Goal: Information Seeking & Learning: Check status

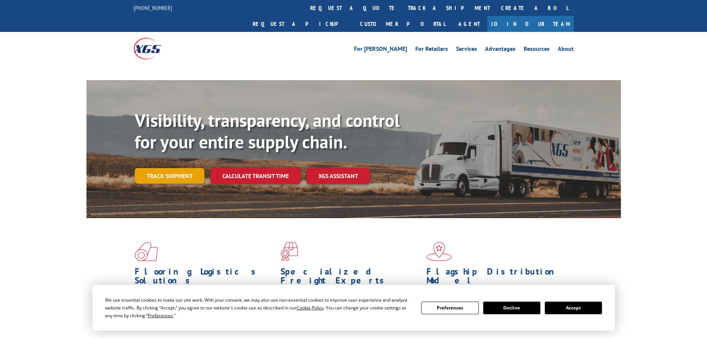
click at [162, 168] on link "Track shipment" at bounding box center [170, 176] width 70 height 16
drag, startPoint x: 178, startPoint y: 160, endPoint x: 188, endPoint y: 157, distance: 9.7
click at [179, 168] on link "Track shipment" at bounding box center [170, 176] width 70 height 16
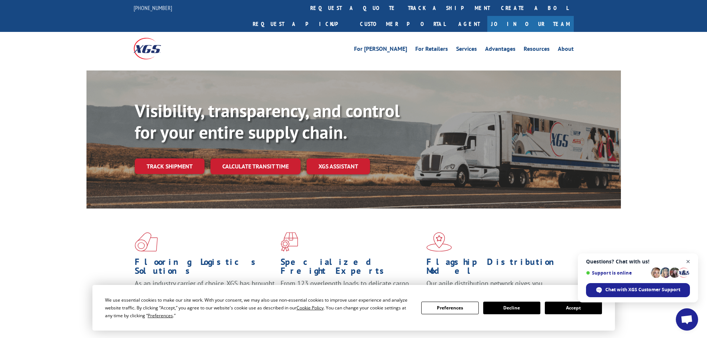
click at [689, 260] on span "Open chat" at bounding box center [687, 261] width 9 height 9
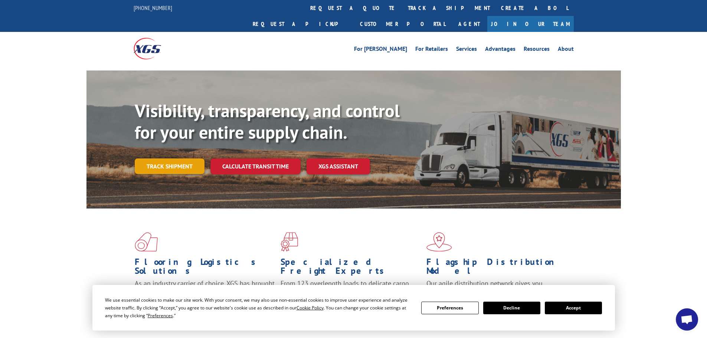
click at [157, 158] on link "Track shipment" at bounding box center [170, 166] width 70 height 16
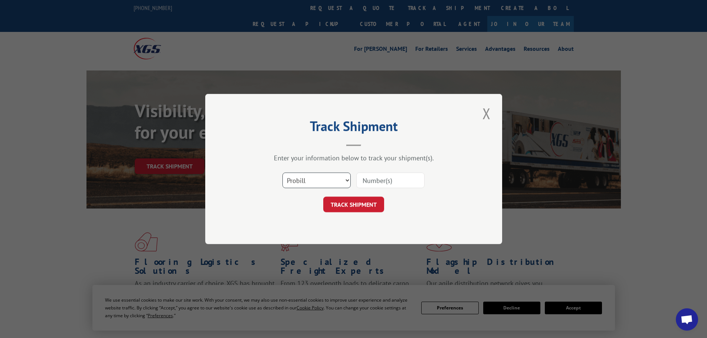
drag, startPoint x: 310, startPoint y: 179, endPoint x: 309, endPoint y: 171, distance: 8.2
click at [309, 179] on select "Select category... Probill BOL PO" at bounding box center [316, 180] width 68 height 16
select select "po"
click at [282, 172] on select "Select category... Probill BOL PO" at bounding box center [316, 180] width 68 height 16
paste input "29521402"
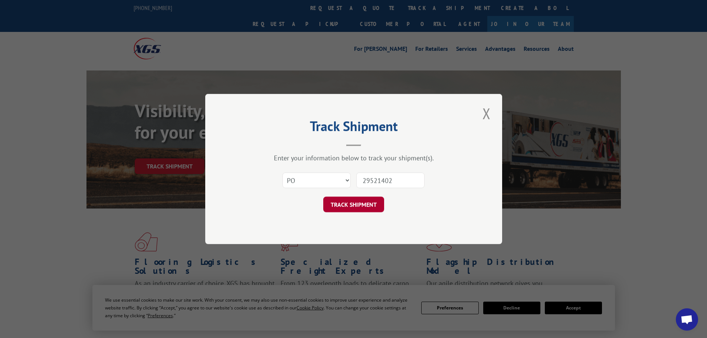
type input "29521402"
click at [351, 205] on button "TRACK SHIPMENT" at bounding box center [353, 205] width 61 height 16
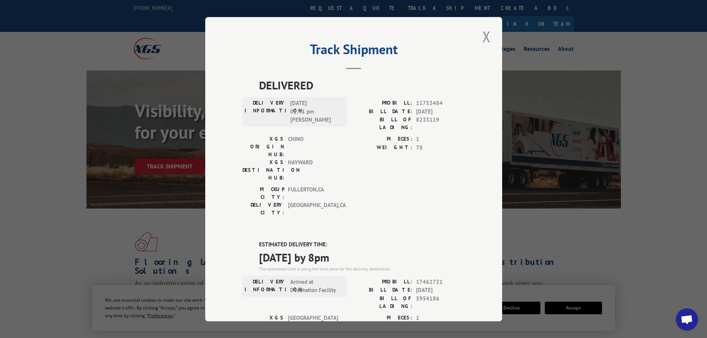
drag, startPoint x: 482, startPoint y: 35, endPoint x: 346, endPoint y: 20, distance: 136.2
click at [482, 35] on button "Close modal" at bounding box center [486, 36] width 13 height 20
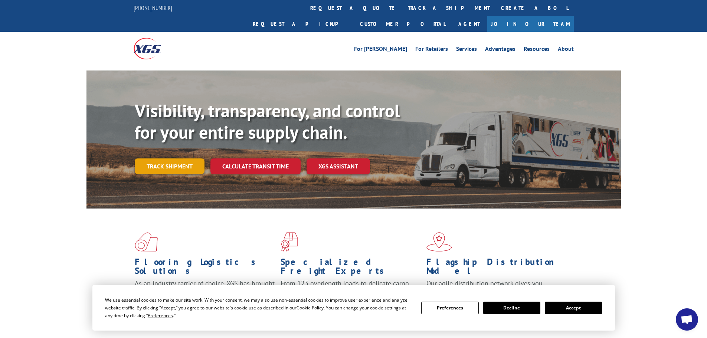
click at [182, 158] on link "Track shipment" at bounding box center [170, 166] width 70 height 16
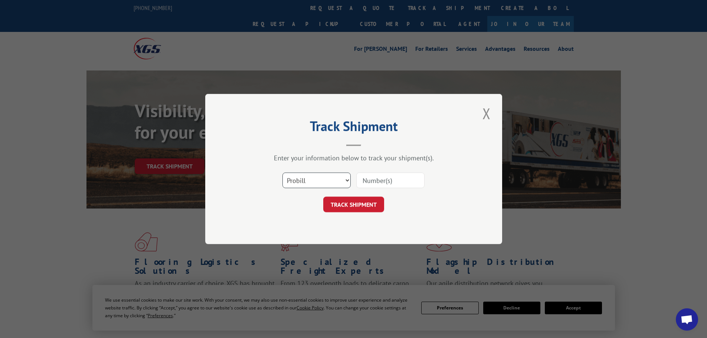
click at [308, 181] on select "Select category... Probill BOL PO" at bounding box center [316, 180] width 68 height 16
select select "po"
click at [282, 172] on select "Select category... Probill BOL PO" at bounding box center [316, 180] width 68 height 16
paste input "29521355"
type input "29521355"
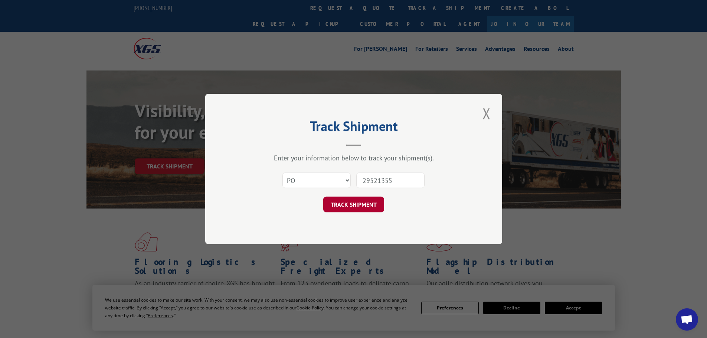
click at [366, 202] on button "TRACK SHIPMENT" at bounding box center [353, 205] width 61 height 16
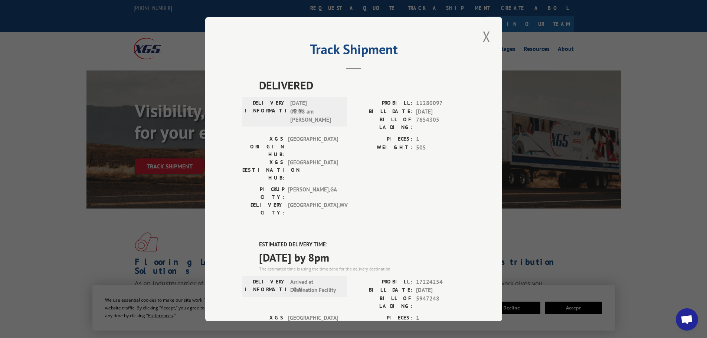
drag, startPoint x: 483, startPoint y: 34, endPoint x: 460, endPoint y: 22, distance: 26.9
click at [485, 33] on button "Close modal" at bounding box center [486, 36] width 13 height 20
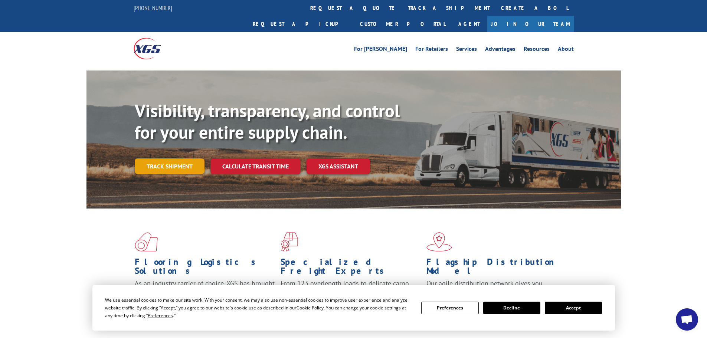
click at [172, 158] on link "Track shipment" at bounding box center [170, 166] width 70 height 16
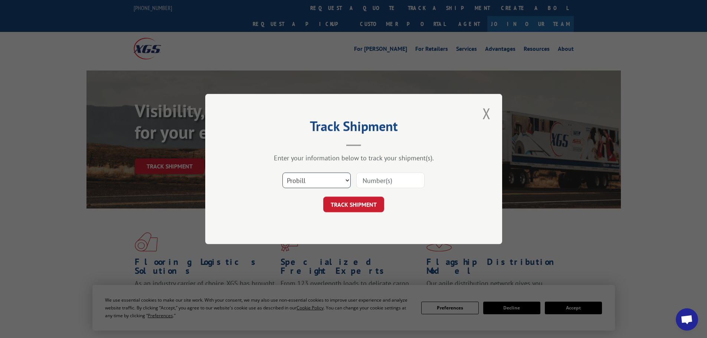
click at [305, 182] on select "Select category... Probill BOL PO" at bounding box center [316, 180] width 68 height 16
select select "po"
click at [282, 172] on select "Select category... Probill BOL PO" at bounding box center [316, 180] width 68 height 16
paste input "29521386"
type input "29521386"
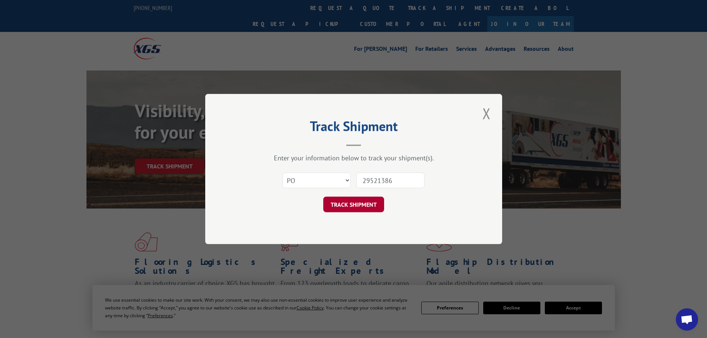
click at [350, 202] on button "TRACK SHIPMENT" at bounding box center [353, 205] width 61 height 16
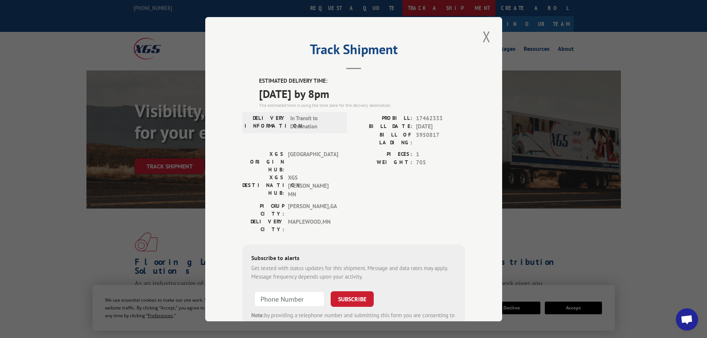
drag, startPoint x: 483, startPoint y: 37, endPoint x: 324, endPoint y: 2, distance: 162.5
click at [482, 37] on button "Close modal" at bounding box center [486, 36] width 13 height 20
